Goal: Task Accomplishment & Management: Manage account settings

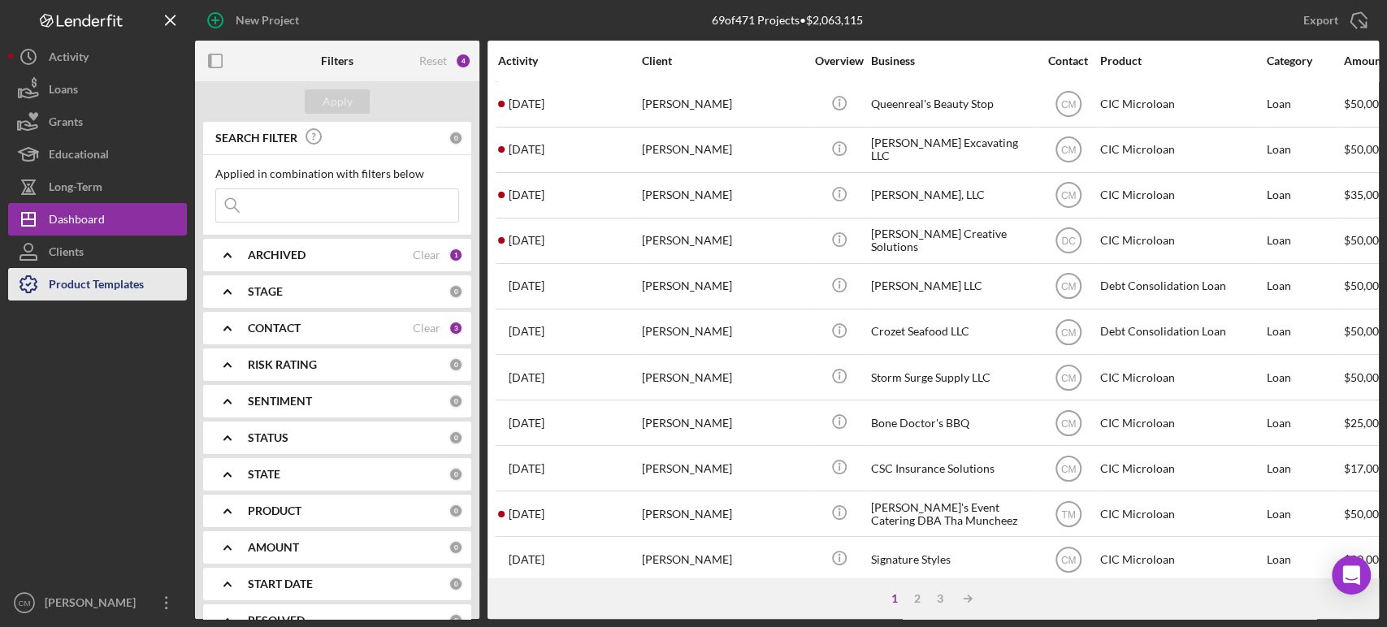
click at [120, 282] on div "Product Templates" at bounding box center [96, 286] width 95 height 37
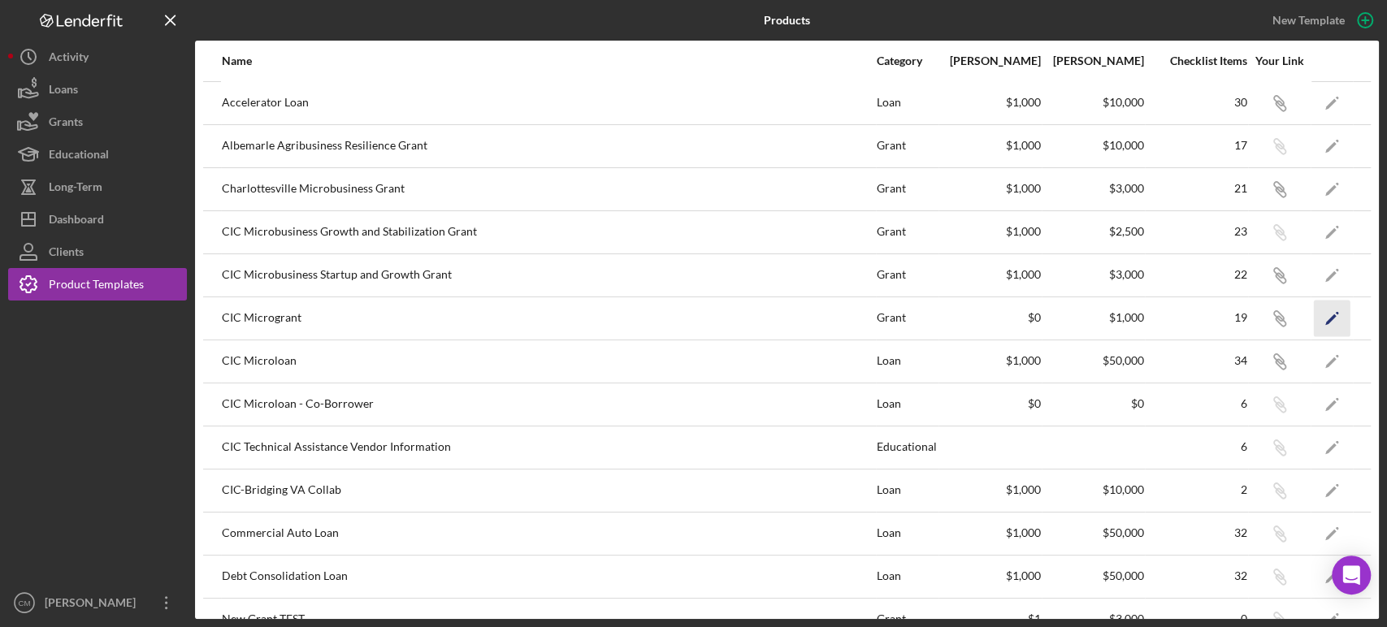
click at [1322, 310] on icon "Icon/Edit" at bounding box center [1331, 318] width 37 height 37
click at [1319, 365] on icon "Icon/Edit" at bounding box center [1331, 361] width 37 height 37
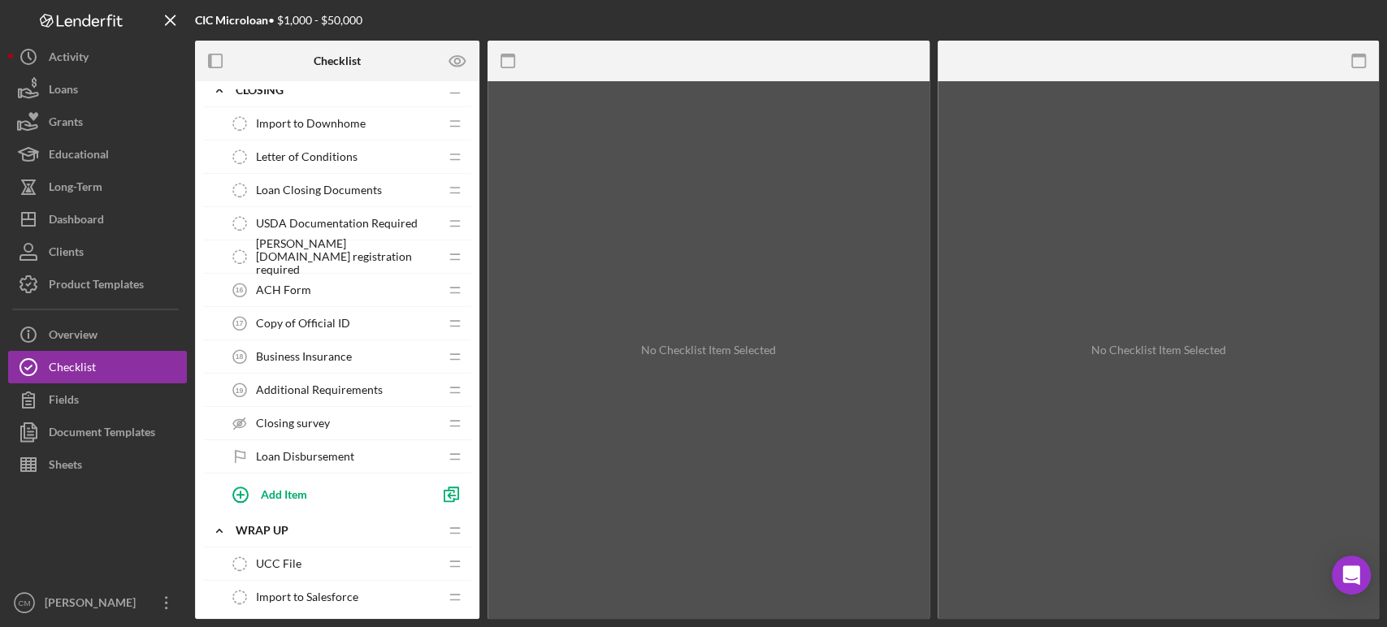
scroll to position [1001, 0]
click at [296, 496] on div "Add Item" at bounding box center [284, 496] width 46 height 31
type input "I"
type input "C"
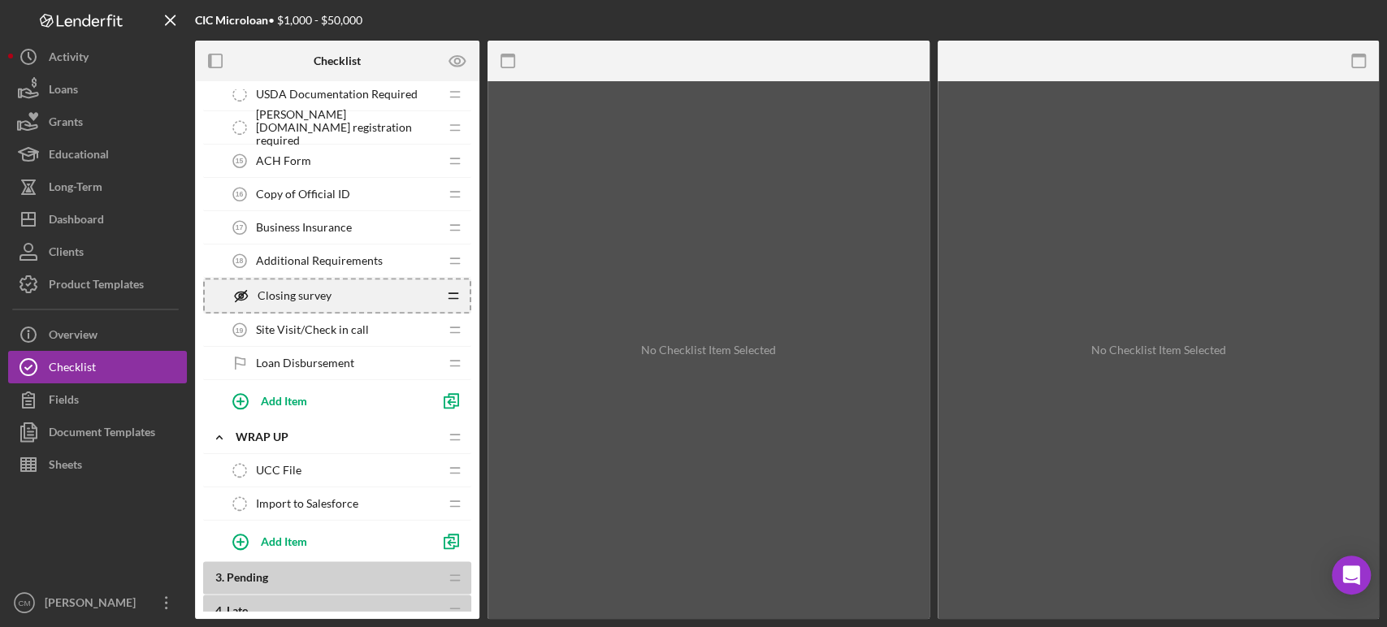
scroll to position [977, 0]
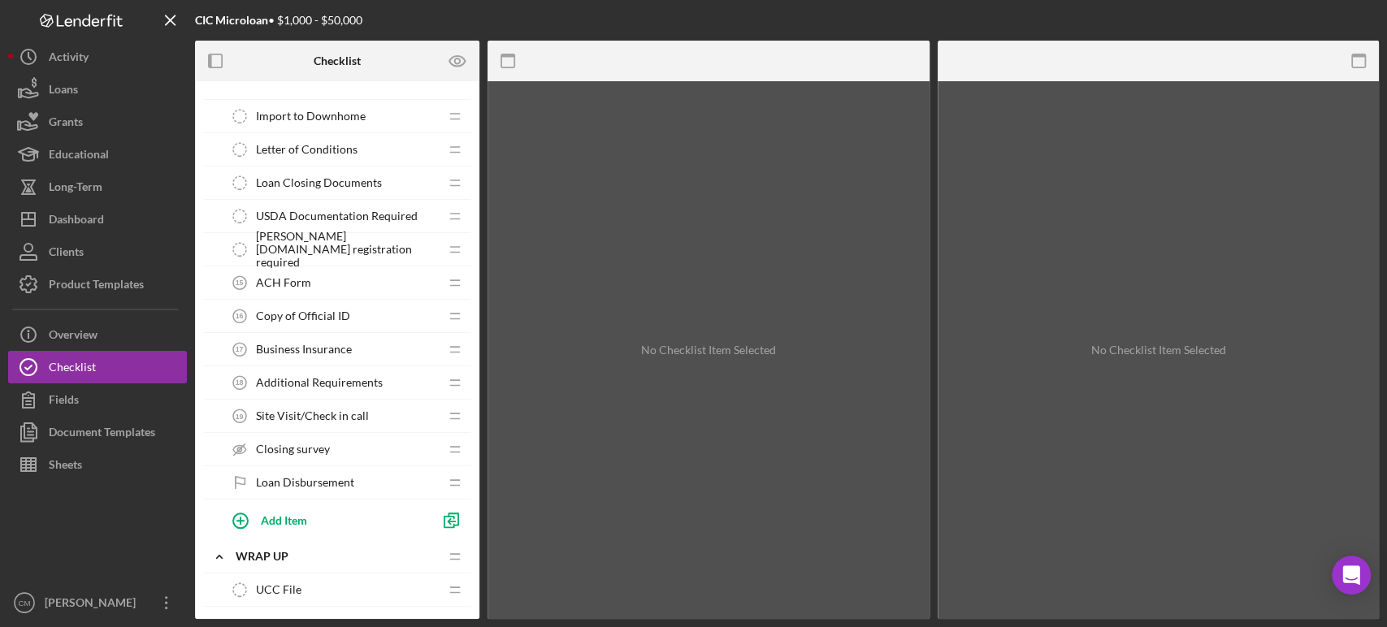
click at [323, 415] on span "Site Visit/Check in call" at bounding box center [312, 415] width 113 height 13
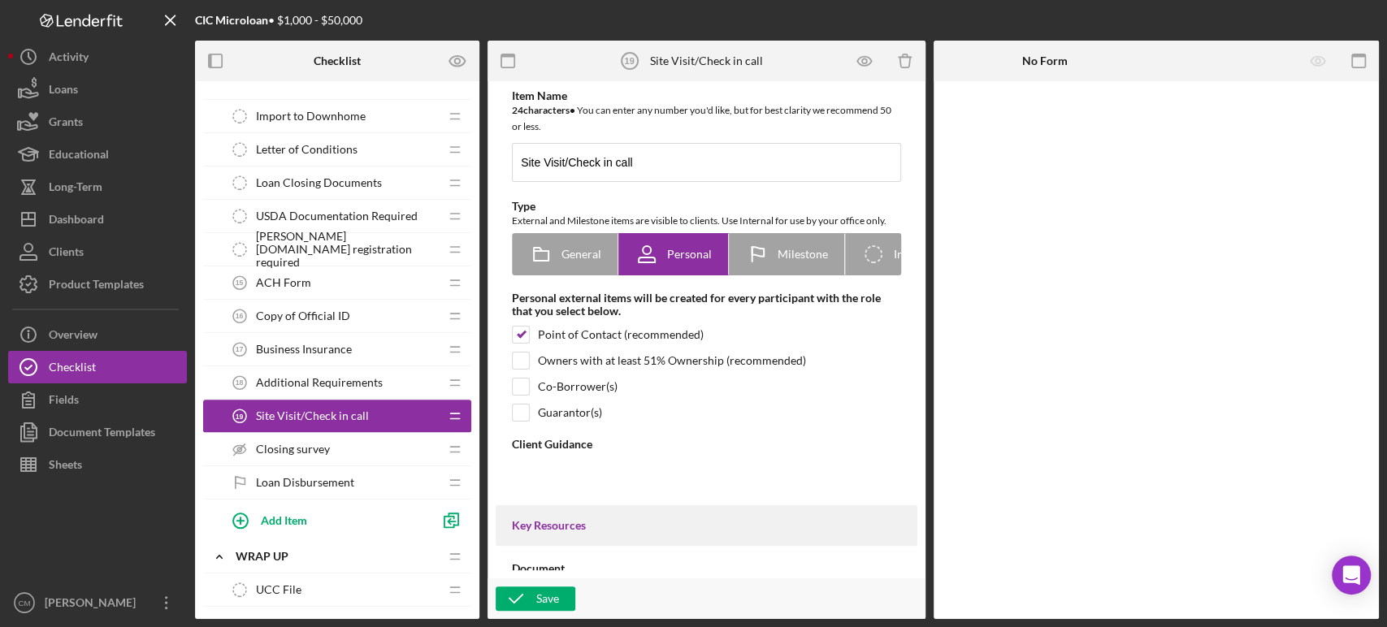
type textarea "<div>Your loan officer will reach out to schedule a site visit or a check-in ca…"
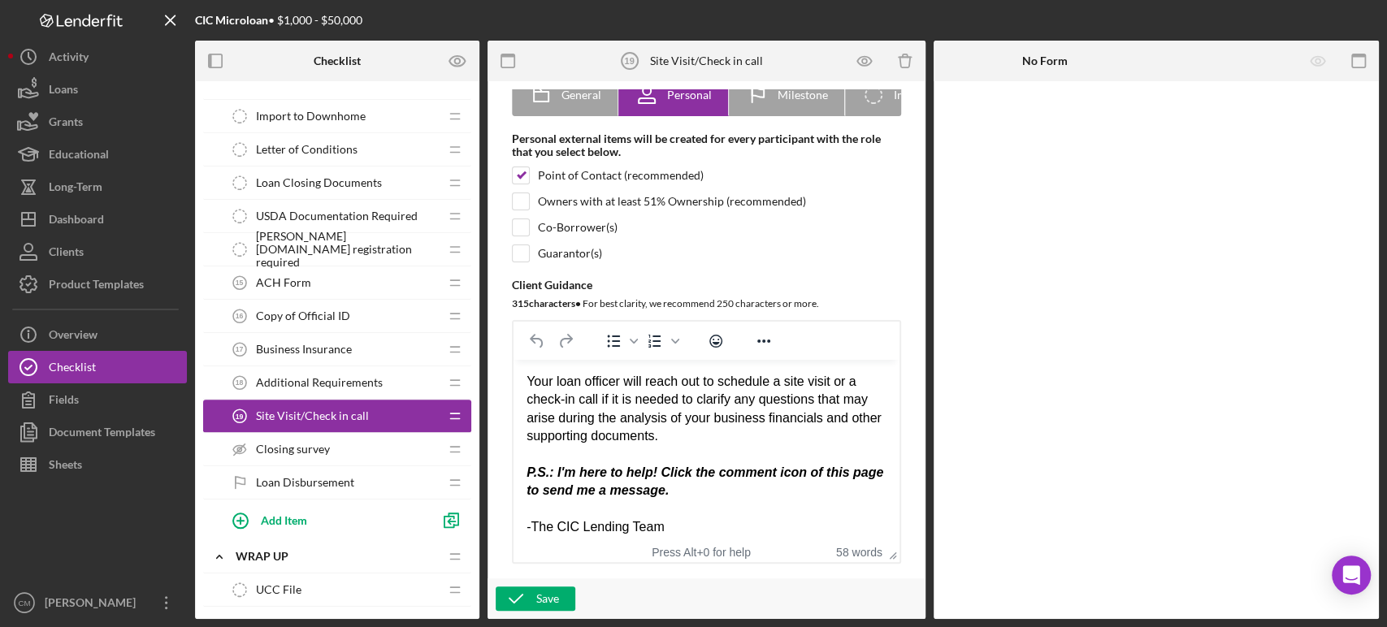
scroll to position [6, 0]
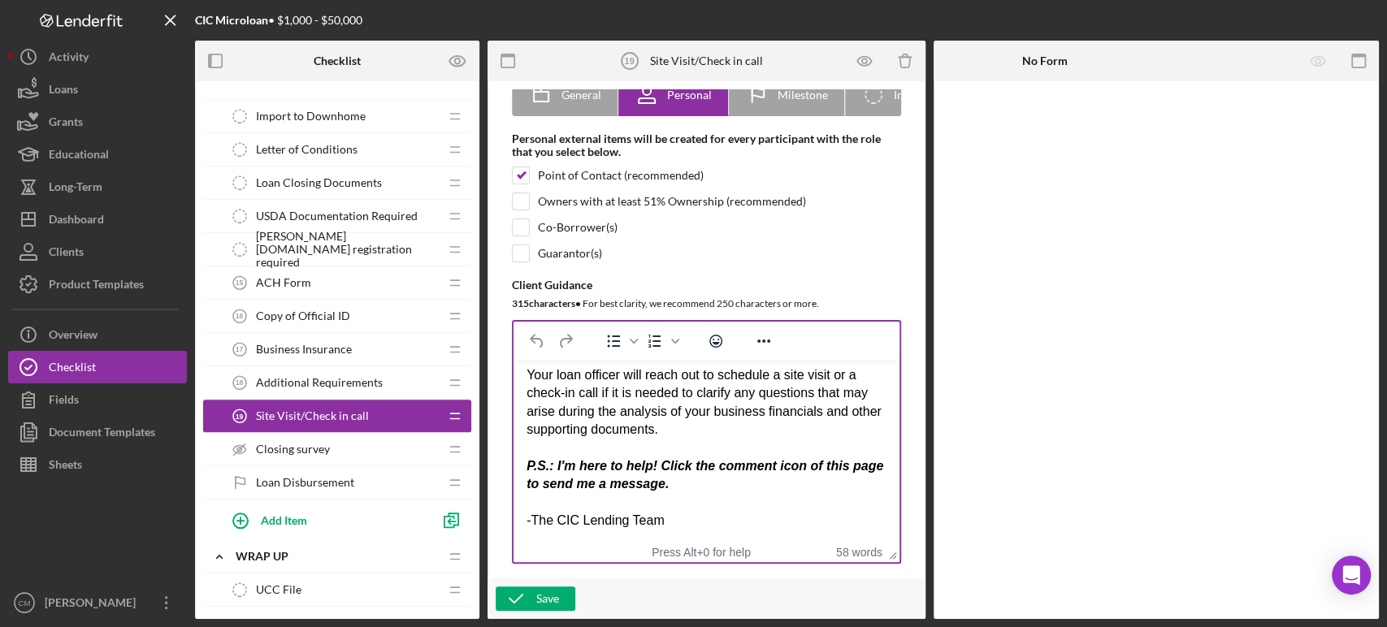
click at [528, 375] on div "Your loan officer will reach out to schedule a site visit or a check-in call if…" at bounding box center [706, 402] width 360 height 73
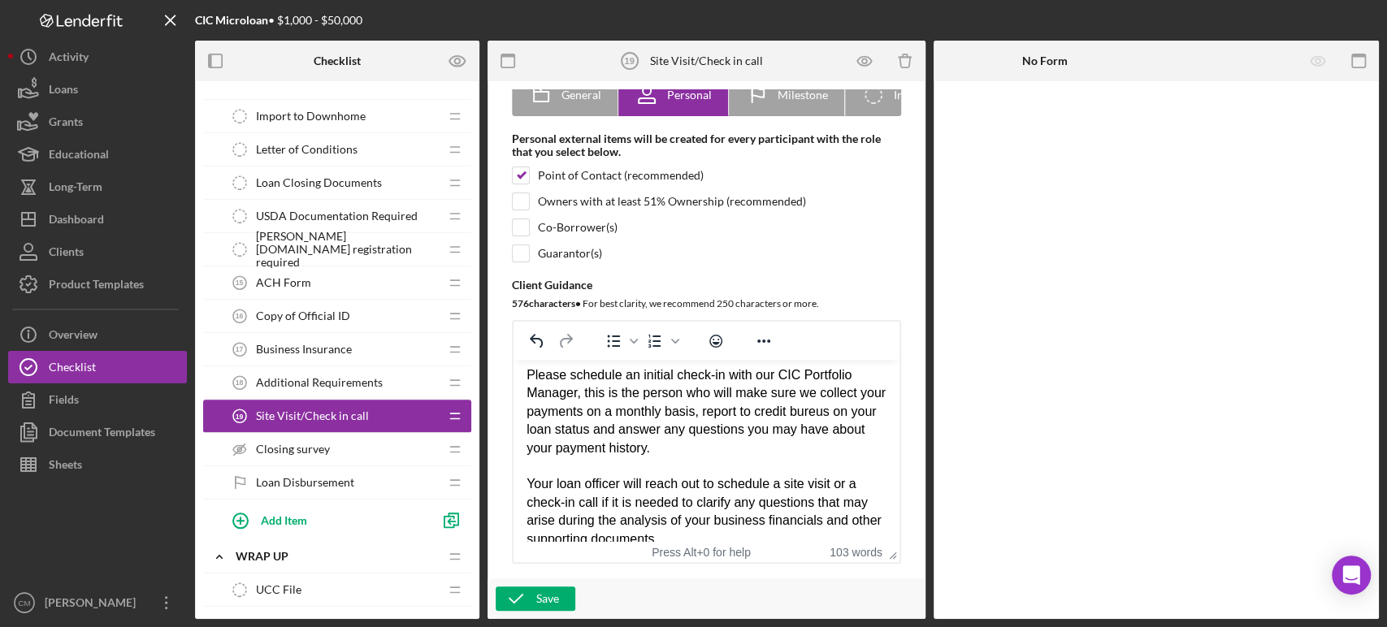
scroll to position [116, 0]
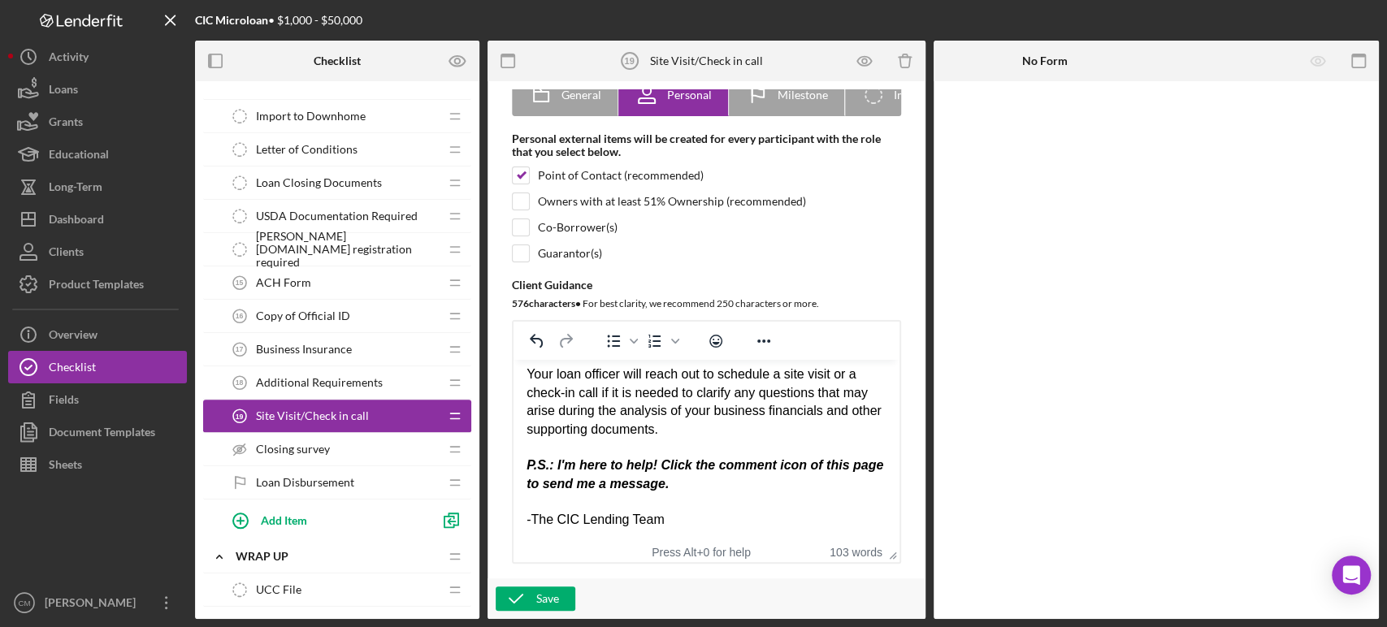
drag, startPoint x: 528, startPoint y: 374, endPoint x: 698, endPoint y: 436, distance: 180.6
click at [698, 436] on div "Your loan officer will reach out to schedule a site visit or a check-in call if…" at bounding box center [706, 402] width 360 height 73
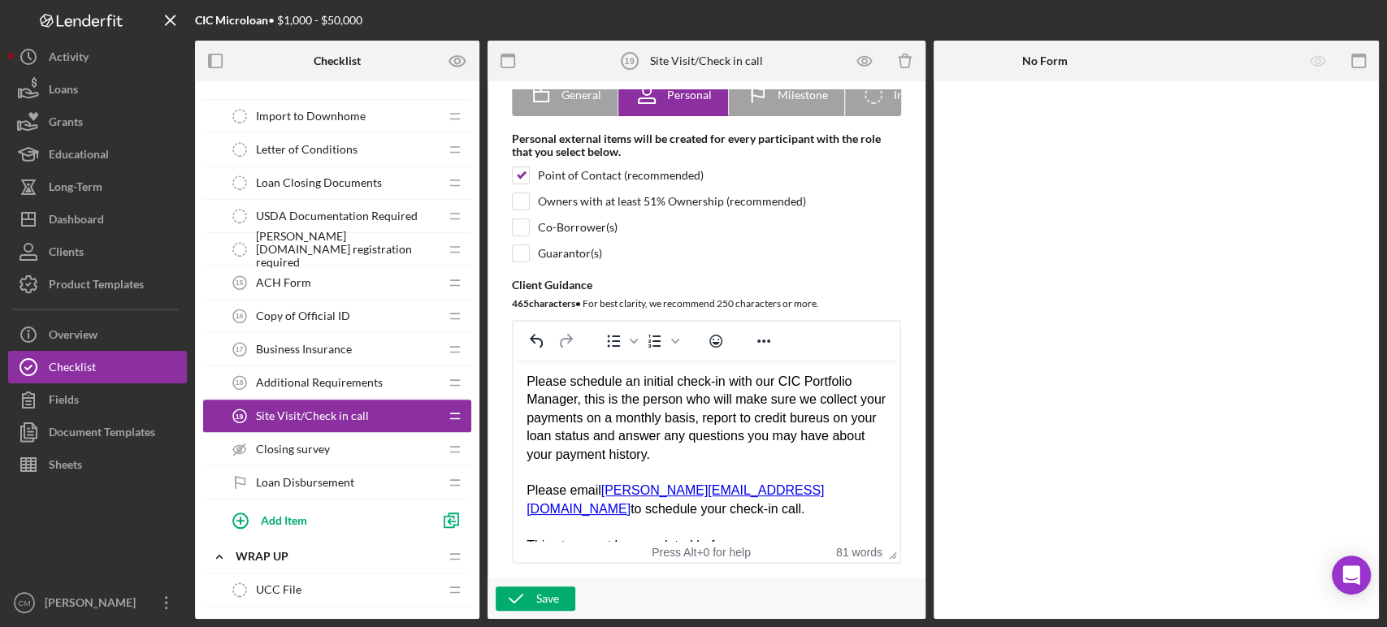
scroll to position [0, 0]
click at [585, 399] on div "Please schedule an initial check-in with our CIC Portfolio Manager, this is the…" at bounding box center [706, 418] width 360 height 91
click at [756, 457] on div "Please schedule an initial check-in with our CIC Portfolio Manager. This is the…" at bounding box center [706, 418] width 360 height 91
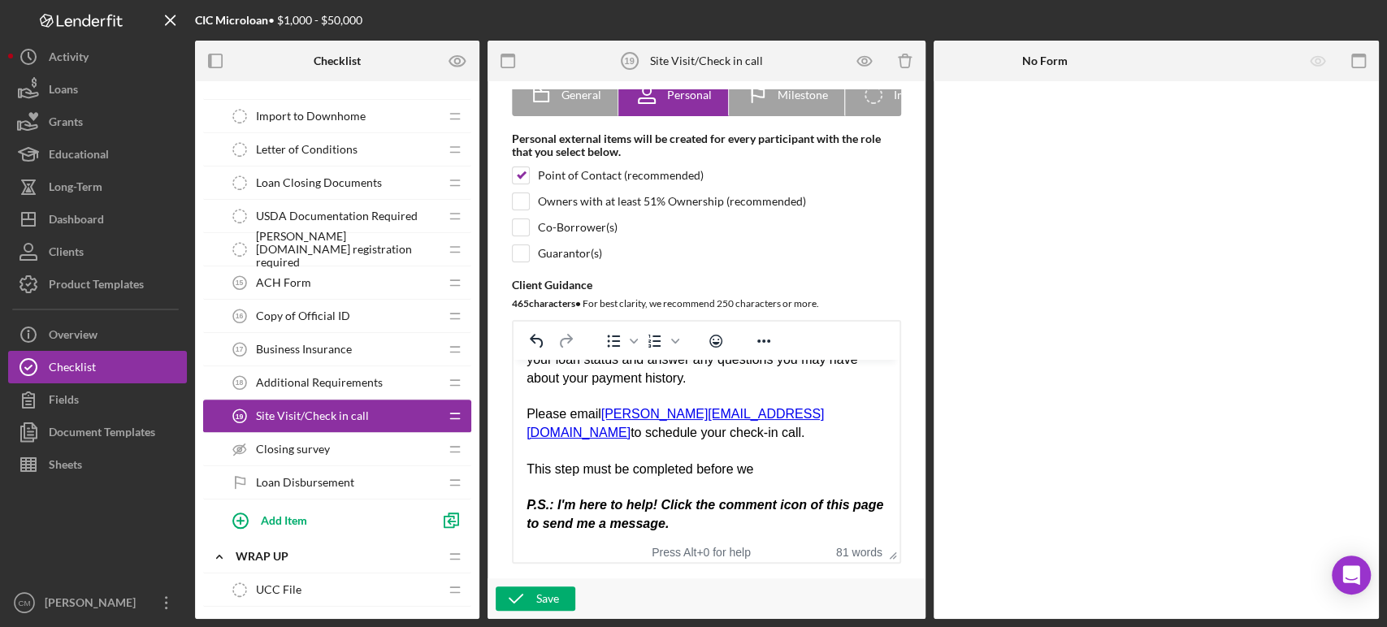
scroll to position [78, 0]
click at [766, 466] on div "This step must be completed before we" at bounding box center [706, 468] width 360 height 18
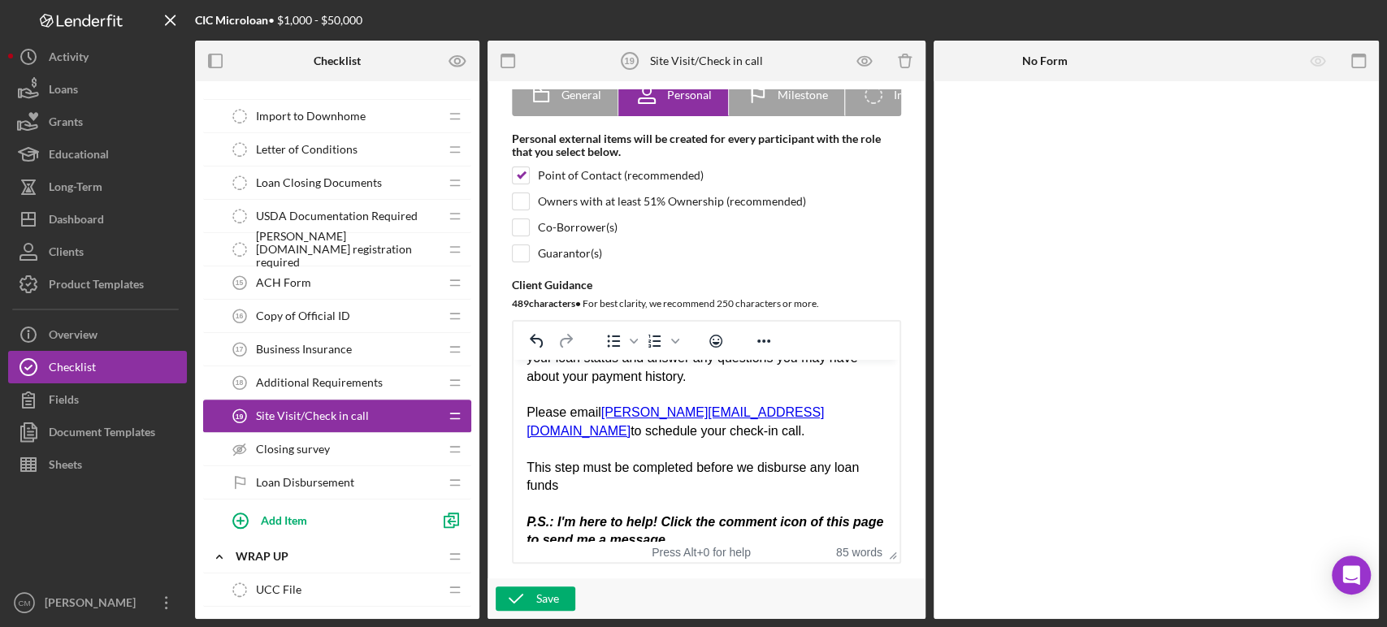
click at [527, 467] on div "This step must be completed before we disburse any loan funds" at bounding box center [706, 477] width 360 height 37
click at [620, 487] on div "***This step must be completed before we disburse any loan funds" at bounding box center [706, 477] width 360 height 37
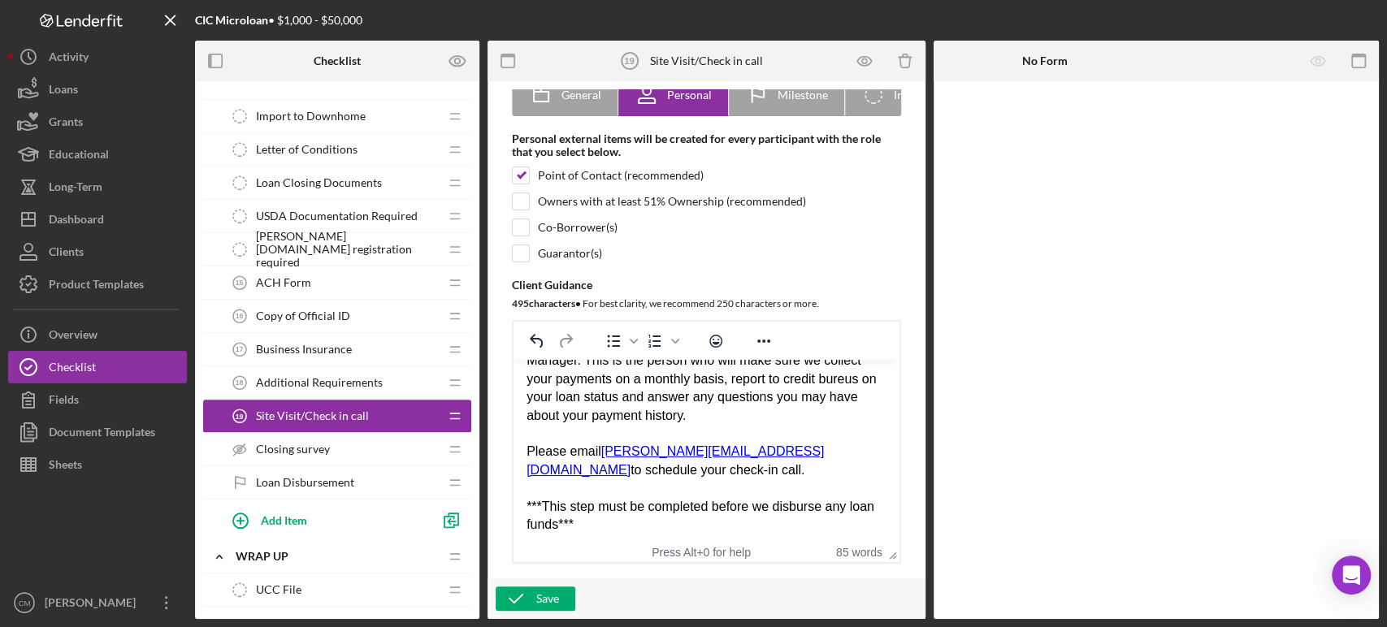
scroll to position [0, 0]
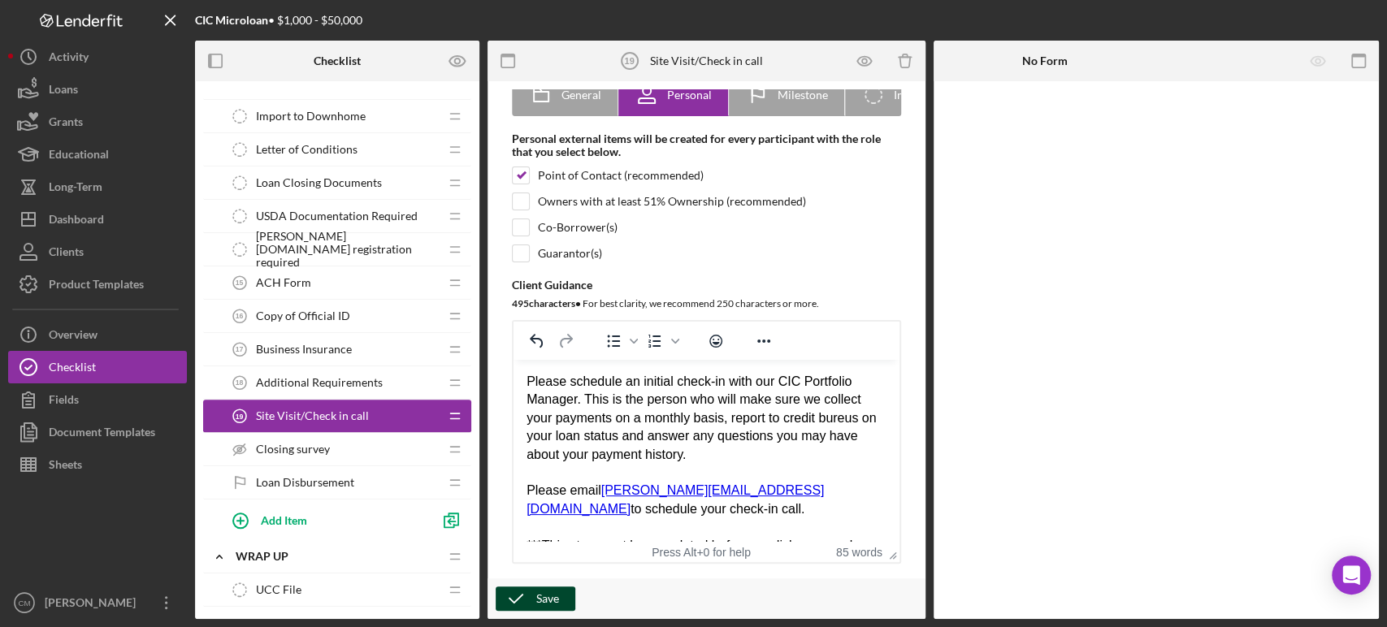
click at [543, 592] on div "Save" at bounding box center [547, 598] width 23 height 24
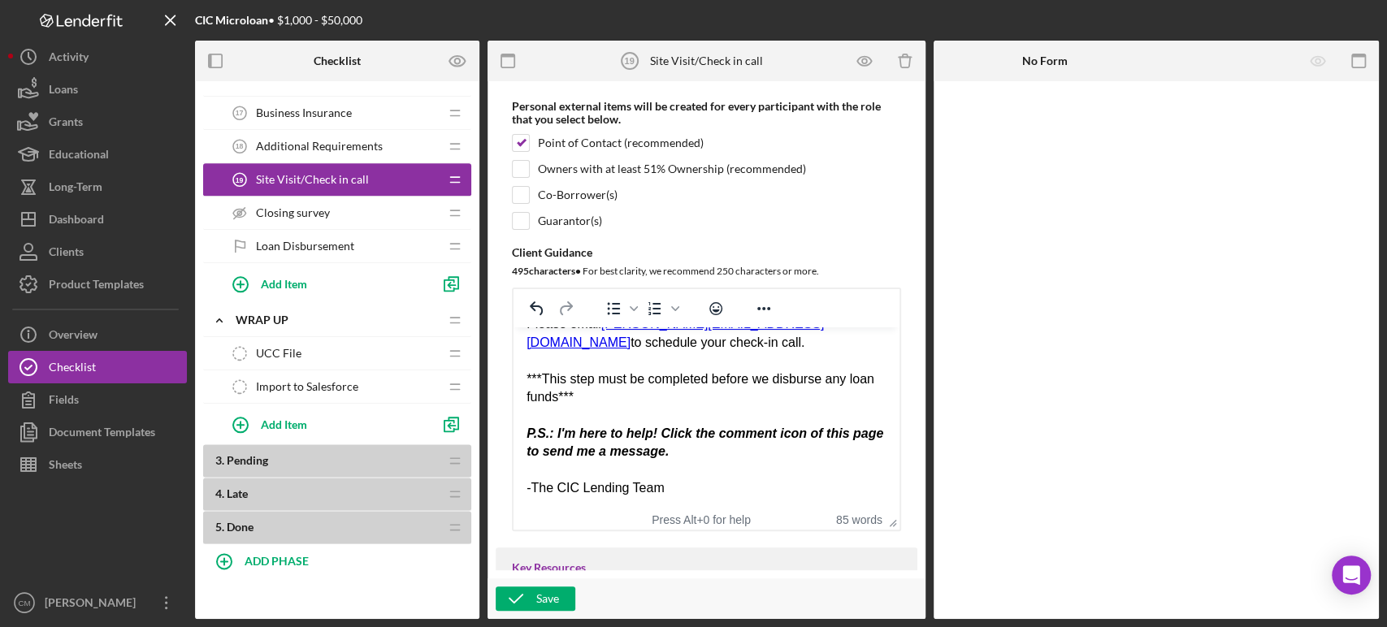
scroll to position [1215, 0]
click at [454, 454] on icon "Icon/Drag" at bounding box center [455, 459] width 32 height 32
click at [548, 595] on div "Save" at bounding box center [547, 598] width 23 height 24
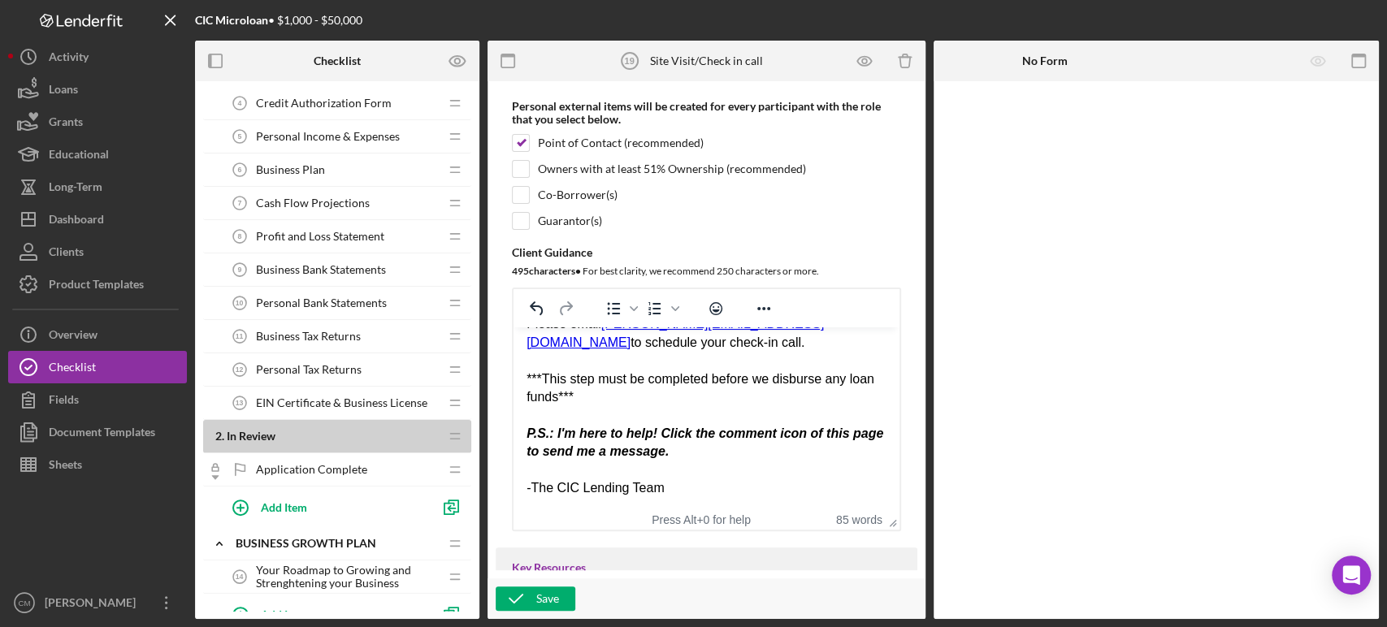
scroll to position [0, 0]
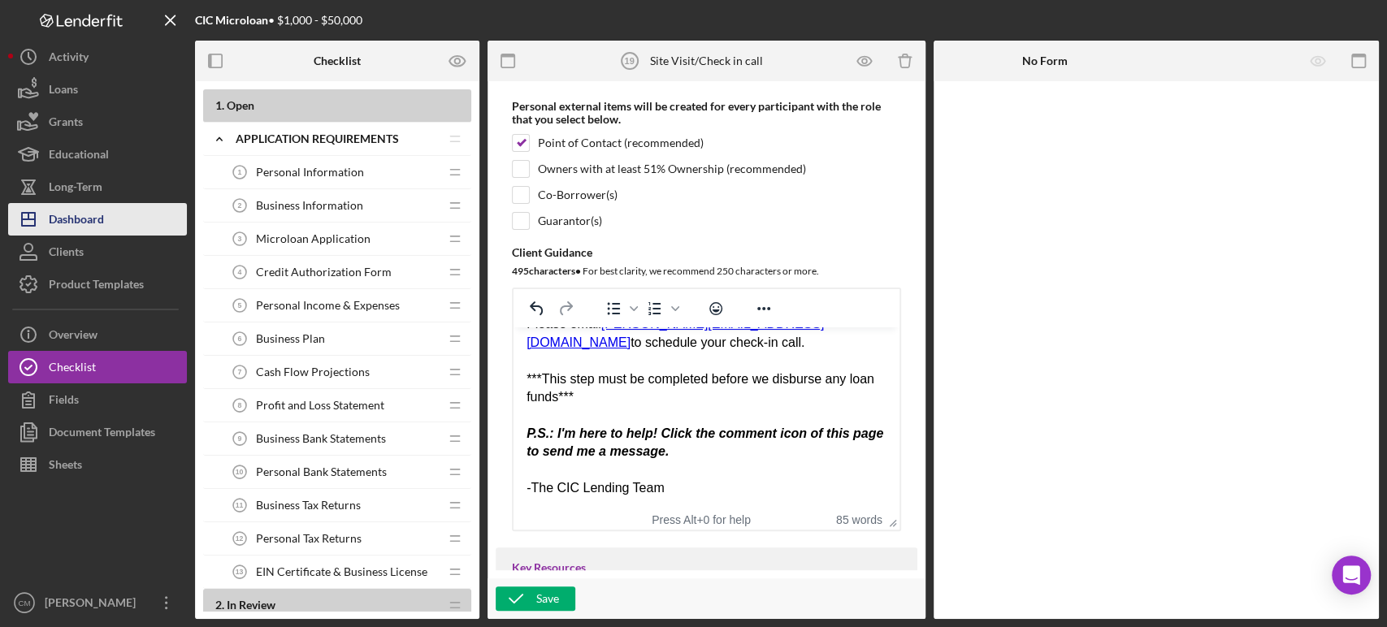
click at [106, 224] on button "Icon/Dashboard Dashboard" at bounding box center [97, 219] width 179 height 32
